Goal: Task Accomplishment & Management: Manage account settings

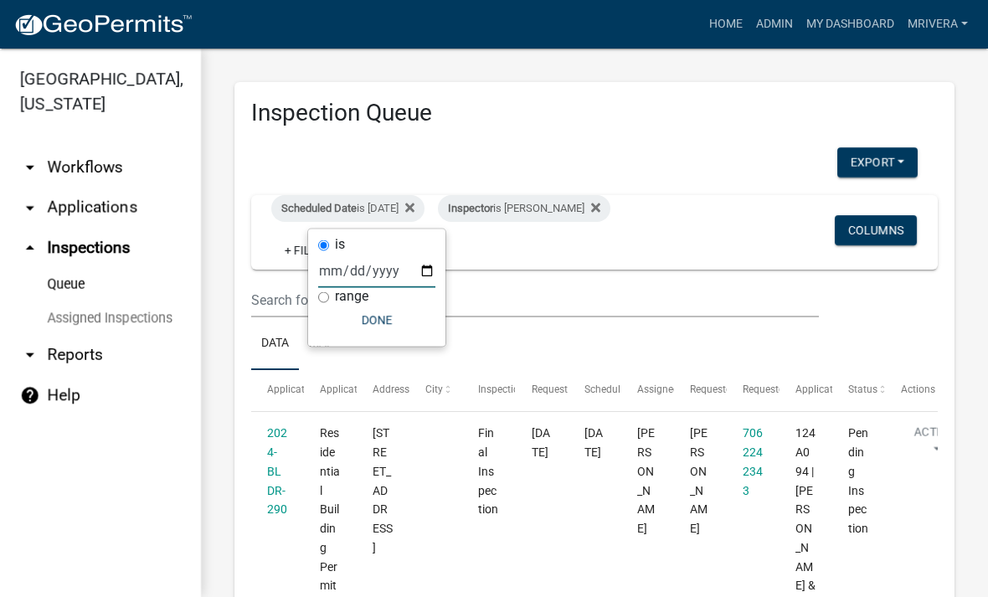
click at [384, 257] on input "[DATE]" at bounding box center [376, 271] width 117 height 34
type input "[DATE]"
click at [356, 329] on button "Done" at bounding box center [376, 321] width 117 height 30
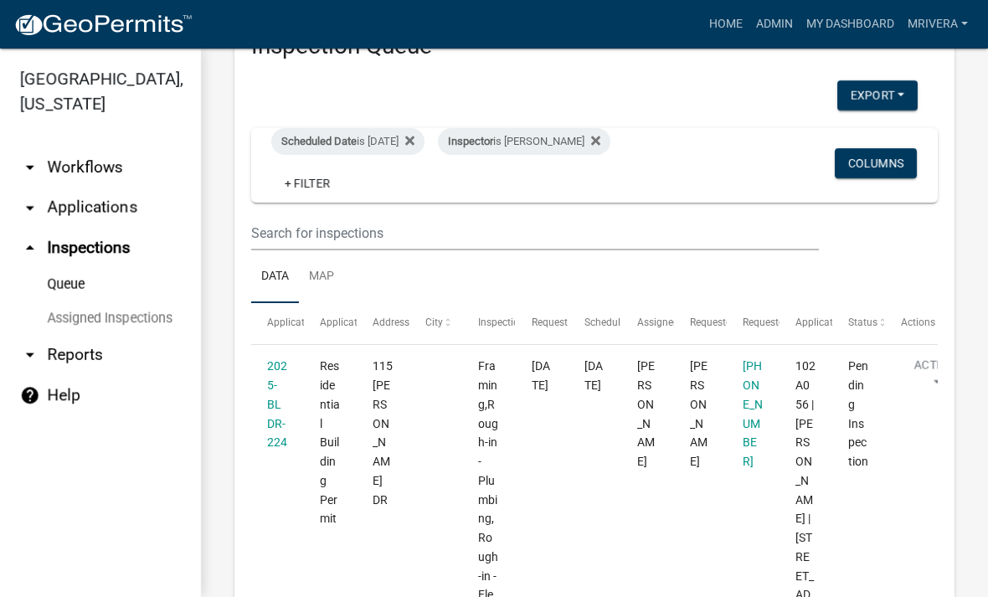
scroll to position [40, 0]
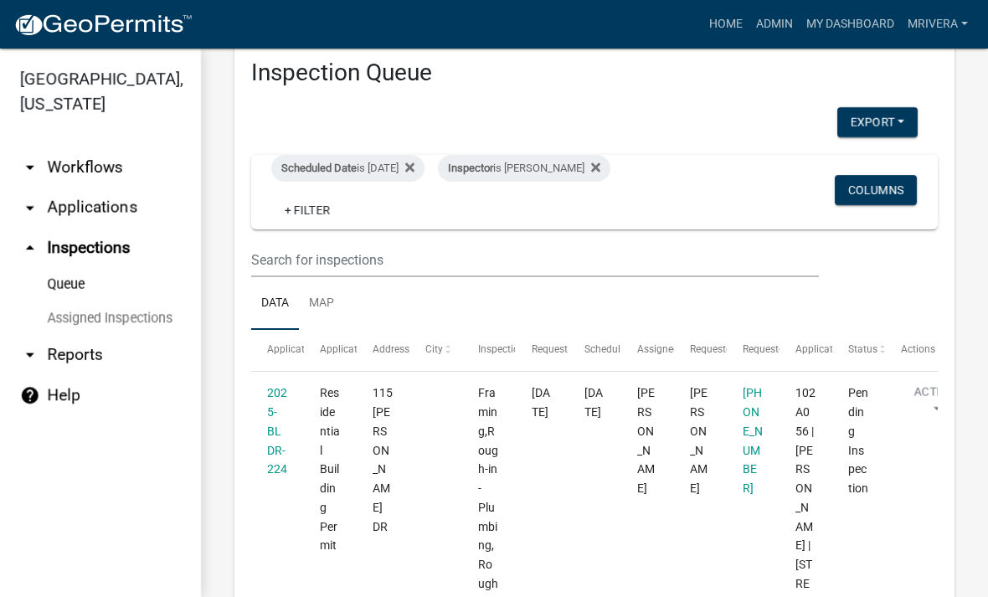
click at [554, 181] on div "Inspector is [PERSON_NAME]" at bounding box center [524, 168] width 172 height 27
select select "07642ab0-564c-47bb-824b-0ccf2da83593"
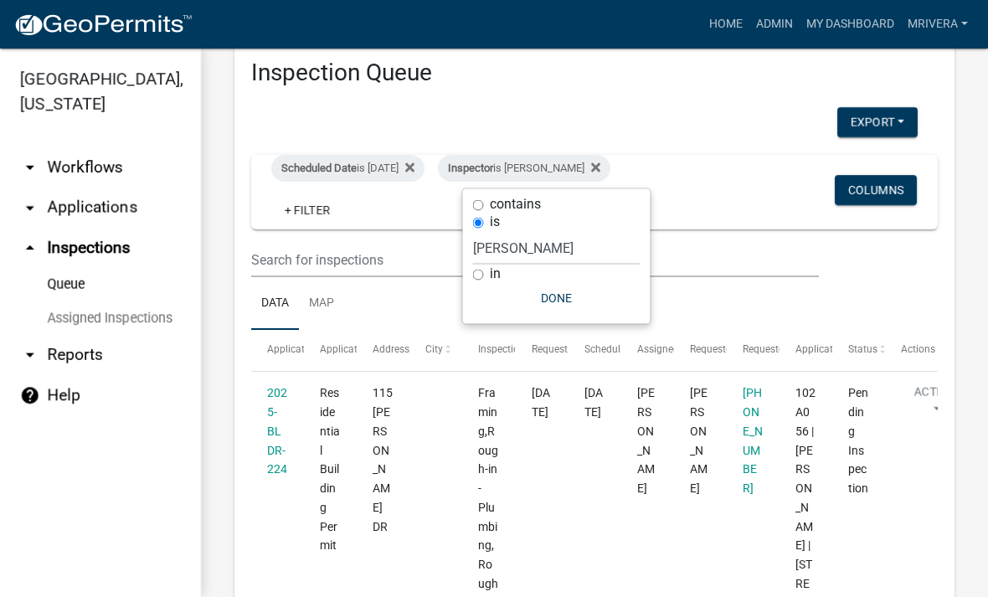
click at [547, 168] on div "Inspector is [PERSON_NAME]" at bounding box center [524, 168] width 172 height 27
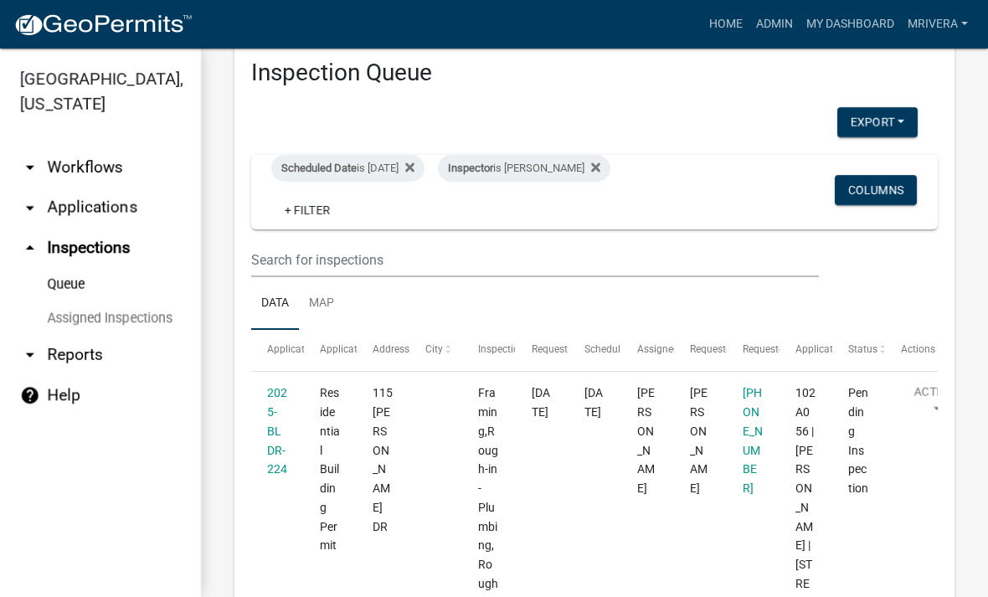
click at [548, 171] on div "Inspector is [PERSON_NAME]" at bounding box center [524, 168] width 172 height 27
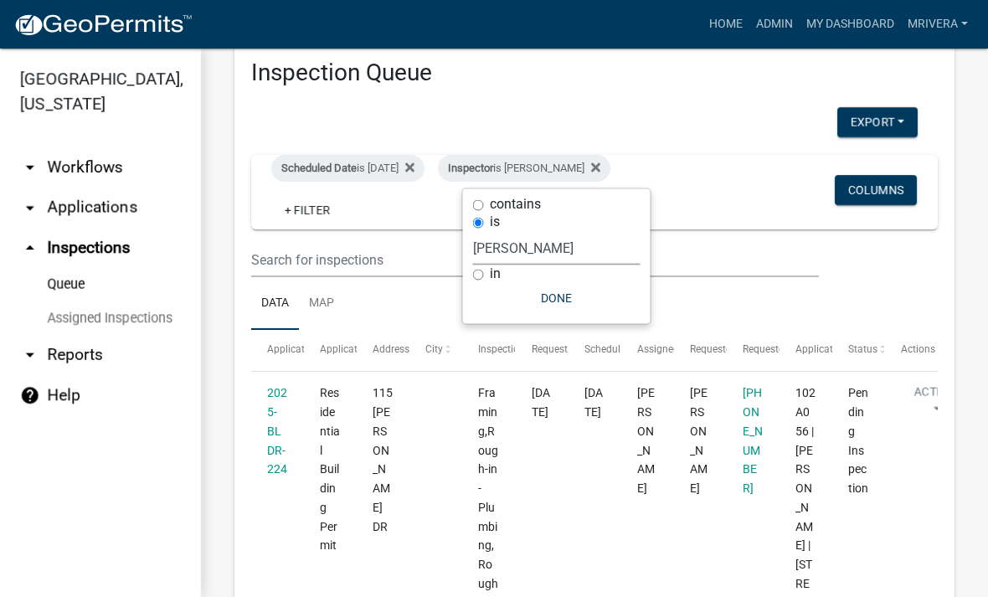
click at [503, 253] on select "Select an option None [PERSON_NAME] [PERSON_NAME] [PERSON_NAME] Quistan [PERSON…" at bounding box center [556, 248] width 167 height 34
select select "a0ea4169-8540-4a2c-b9f4-cf4c1ffdeb95"
click at [632, 297] on button "Done" at bounding box center [564, 298] width 167 height 30
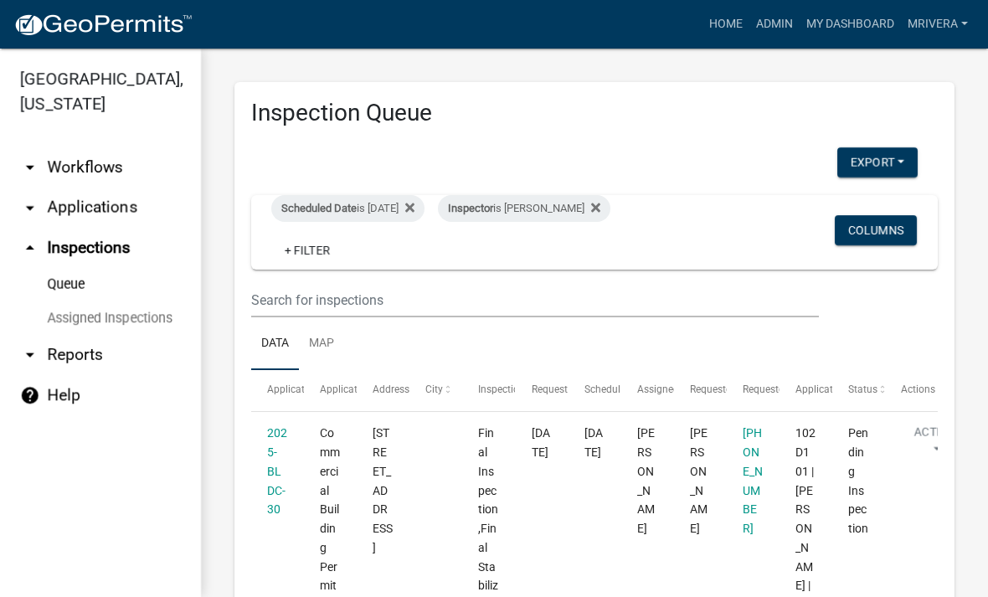
scroll to position [0, 0]
click at [589, 209] on div "Inspector is [PERSON_NAME]" at bounding box center [524, 208] width 172 height 27
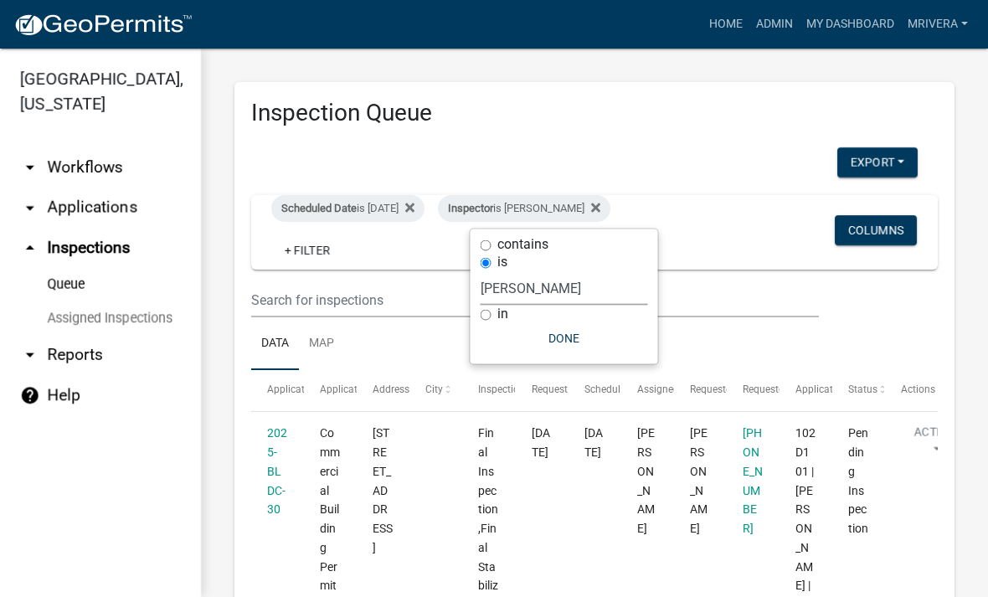
click at [581, 286] on select "Select an option None [PERSON_NAME] [PERSON_NAME] [PERSON_NAME] Quistan [PERSON…" at bounding box center [564, 288] width 167 height 34
select select "07642ab0-564c-47bb-824b-0ccf2da83593"
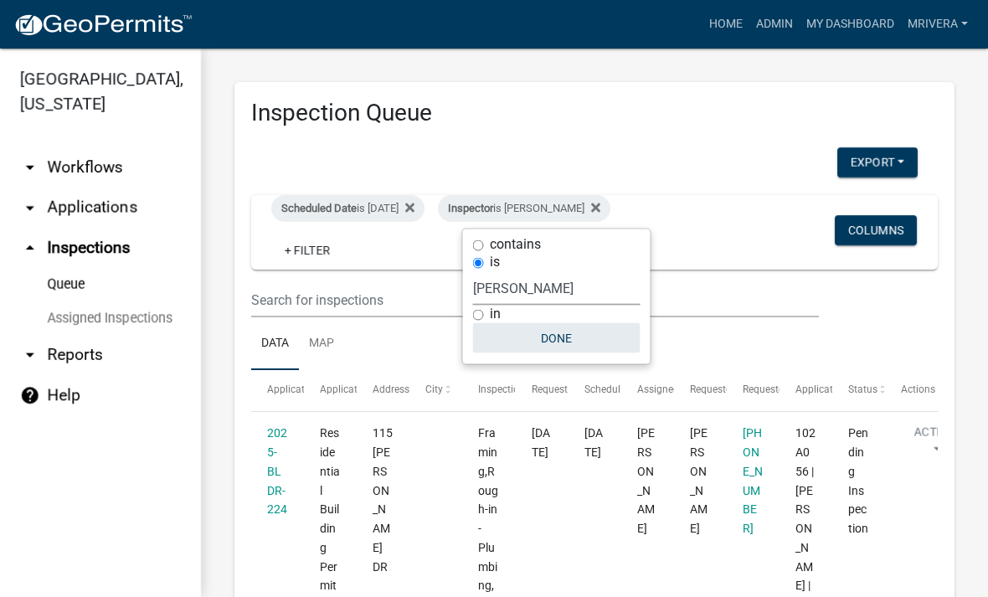
click at [579, 337] on button "Done" at bounding box center [556, 338] width 167 height 30
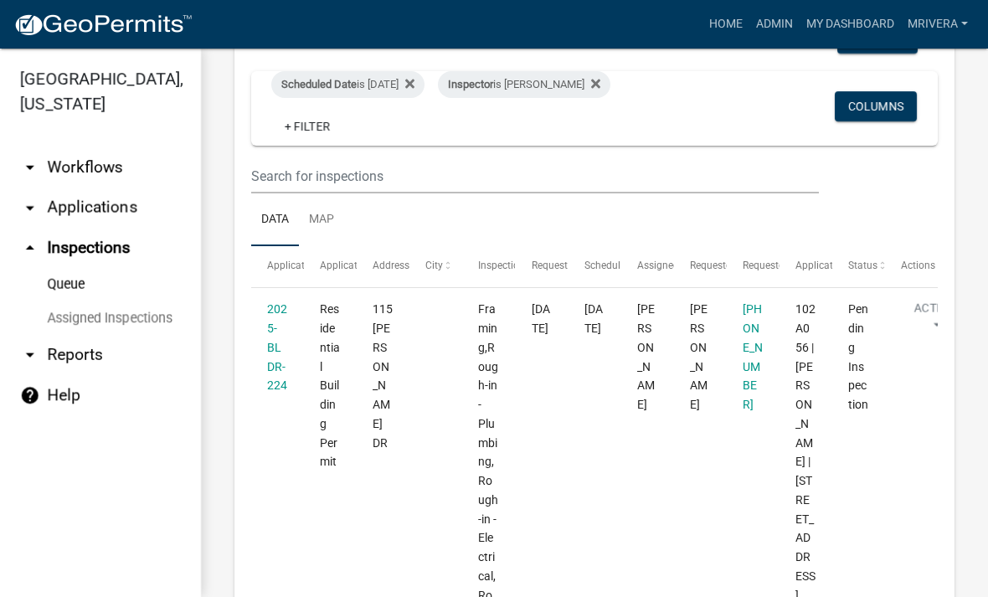
scroll to position [118, 0]
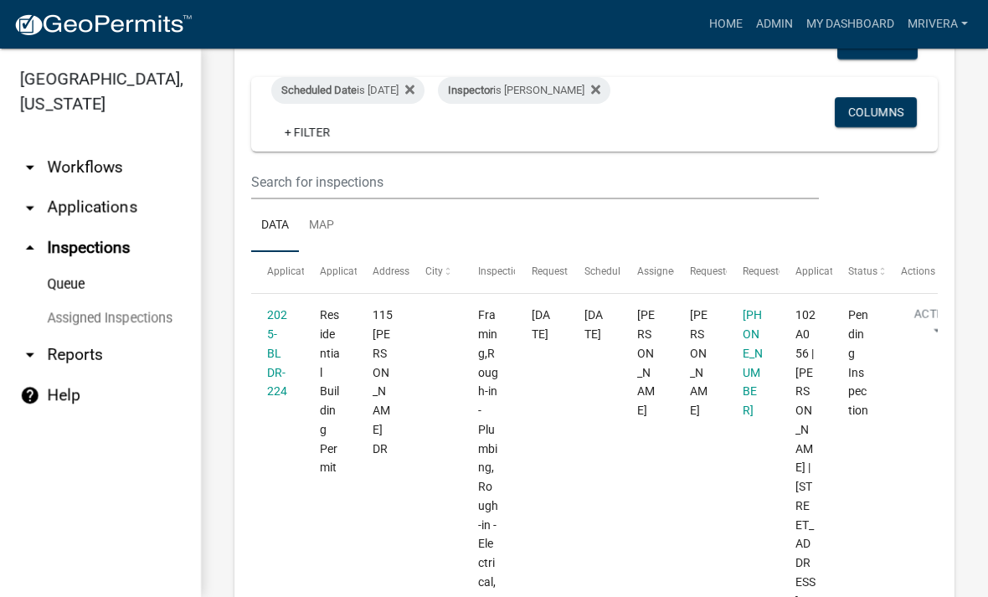
click at [409, 79] on div "Scheduled Date is [DATE]" at bounding box center [347, 90] width 153 height 27
click at [397, 142] on input "[DATE]" at bounding box center [376, 153] width 117 height 34
type input "[DATE]"
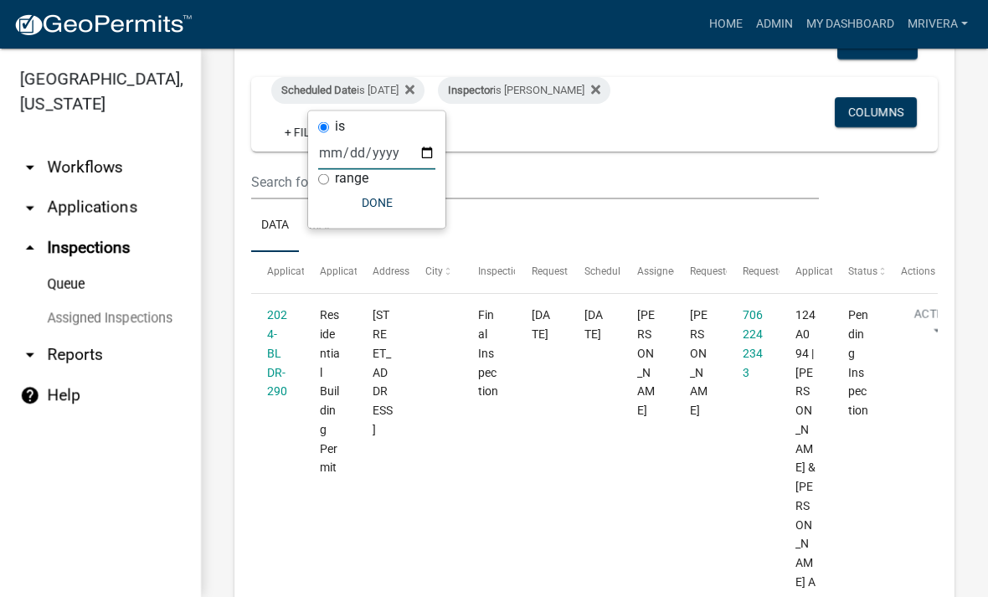
click at [389, 215] on button "Done" at bounding box center [376, 203] width 117 height 30
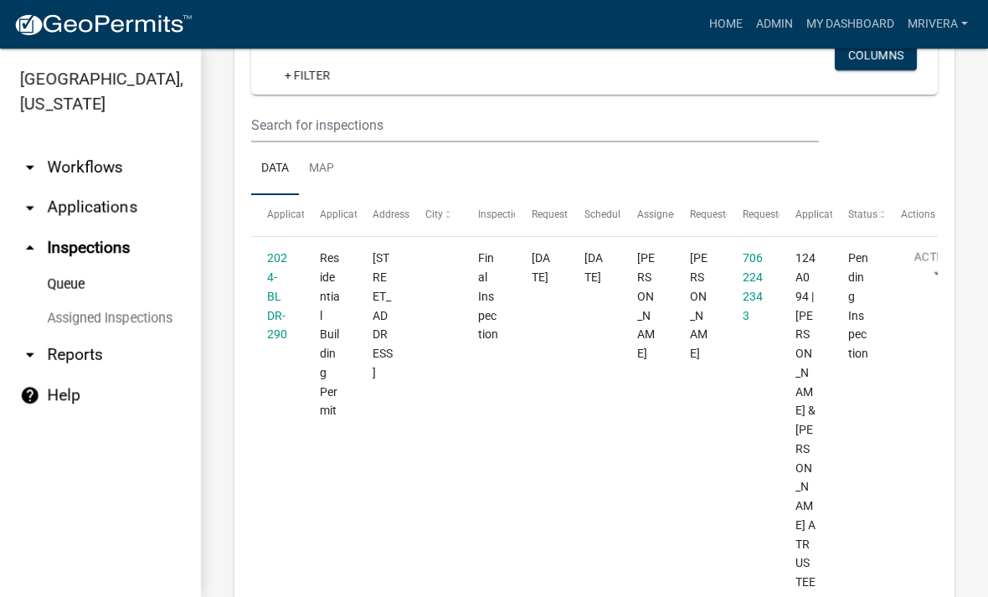
scroll to position [167, 0]
